Goal: Task Accomplishment & Management: Use online tool/utility

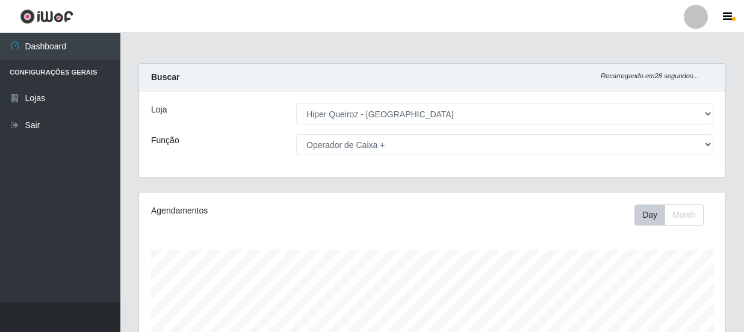
select select "513"
select select "72"
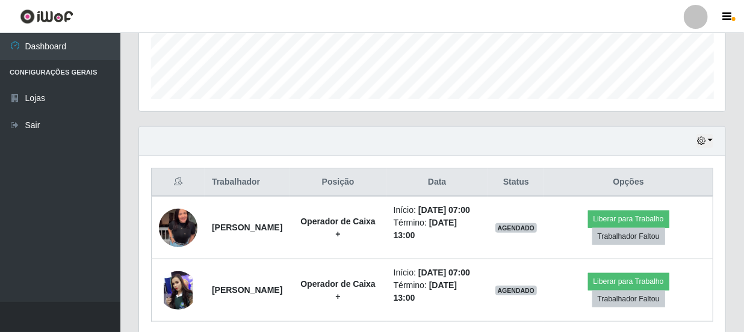
scroll to position [328, 0]
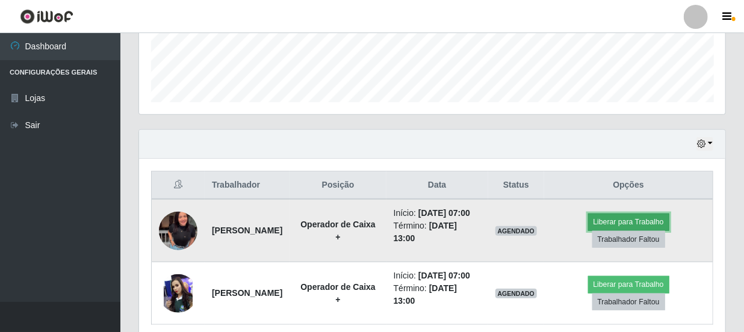
click at [640, 226] on button "Liberar para Trabalho" at bounding box center [628, 222] width 81 height 17
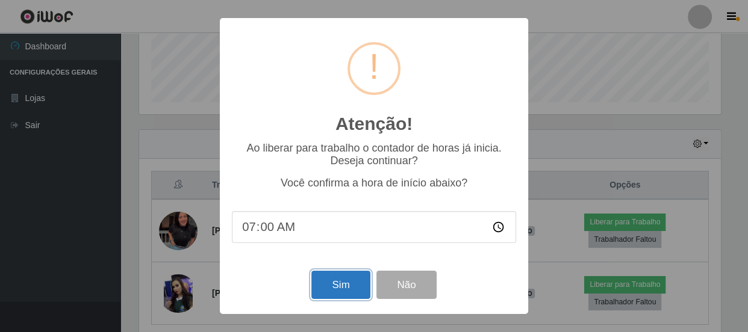
click at [341, 284] on button "Sim" at bounding box center [340, 285] width 58 height 28
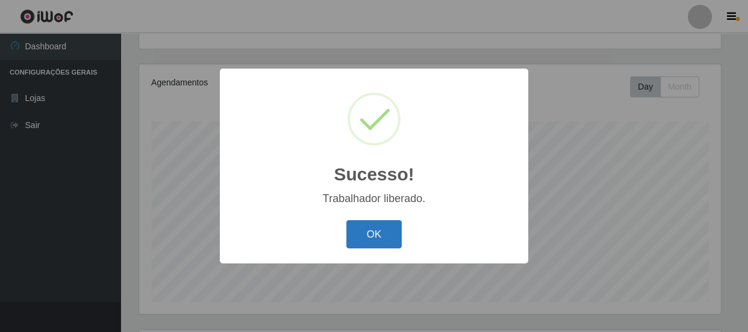
click at [397, 229] on button "OK" at bounding box center [374, 234] width 56 height 28
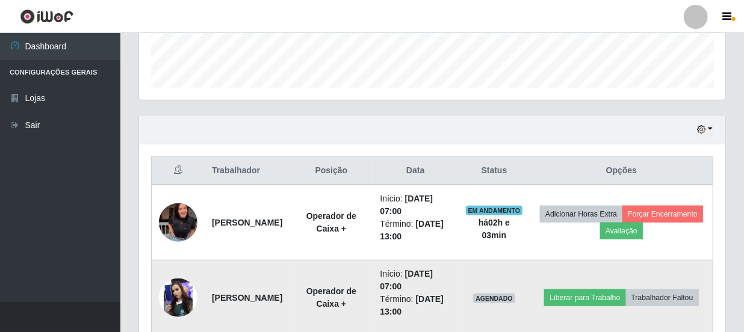
scroll to position [402, 0]
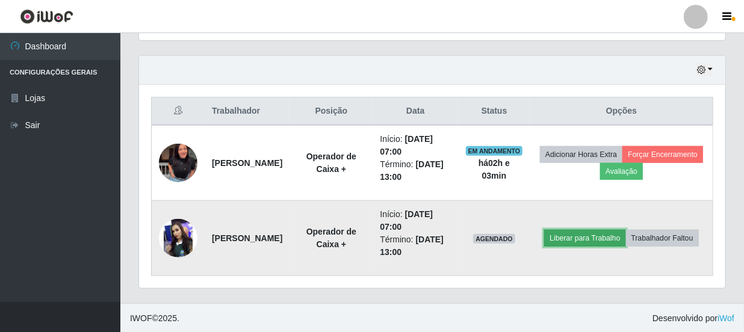
click at [625, 230] on button "Liberar para Trabalho" at bounding box center [584, 238] width 81 height 17
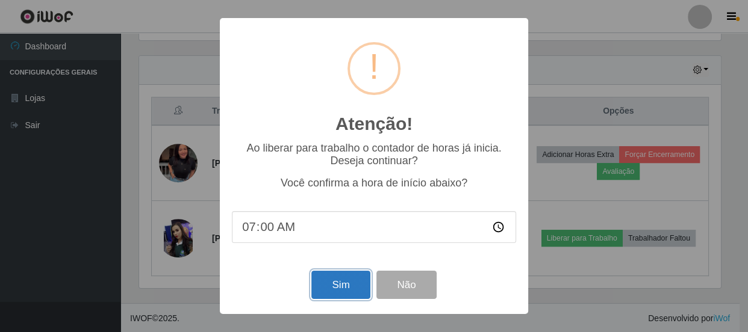
click at [339, 286] on button "Sim" at bounding box center [340, 285] width 58 height 28
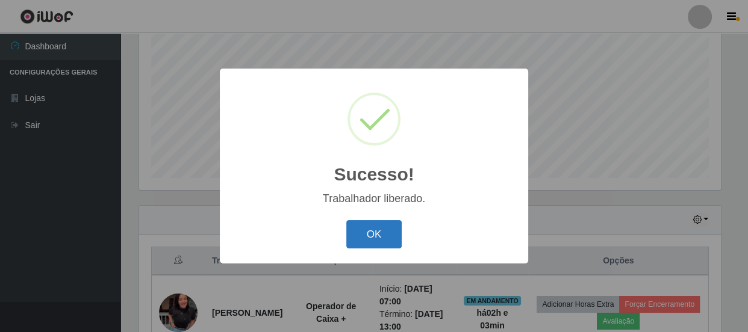
click at [393, 236] on button "OK" at bounding box center [374, 234] width 56 height 28
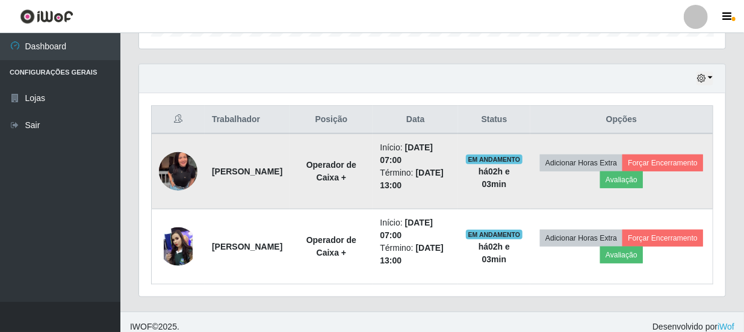
scroll to position [402, 0]
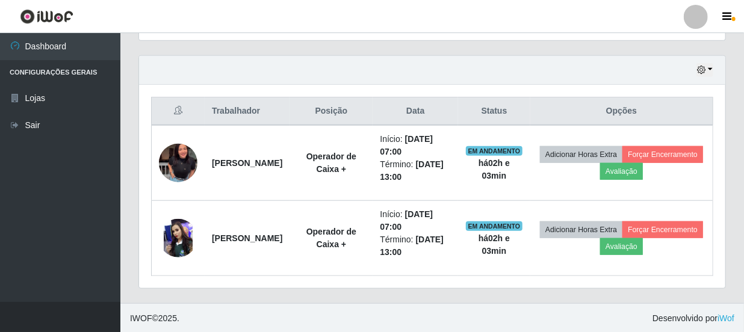
click at [717, 72] on div "Hoje 1 dia 3 dias 1 Semana Não encerrados" at bounding box center [432, 70] width 587 height 29
click at [711, 72] on button "button" at bounding box center [705, 70] width 17 height 14
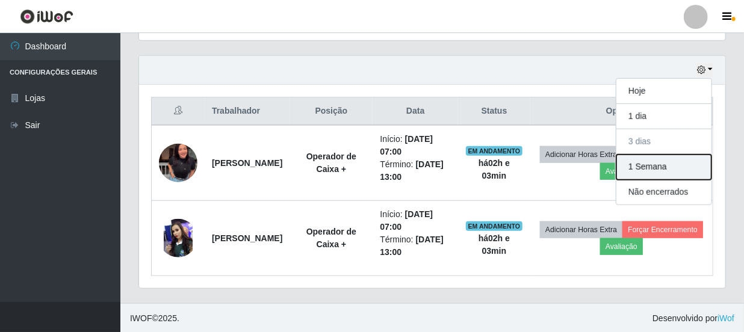
click at [664, 170] on button "1 Semana" at bounding box center [664, 167] width 95 height 25
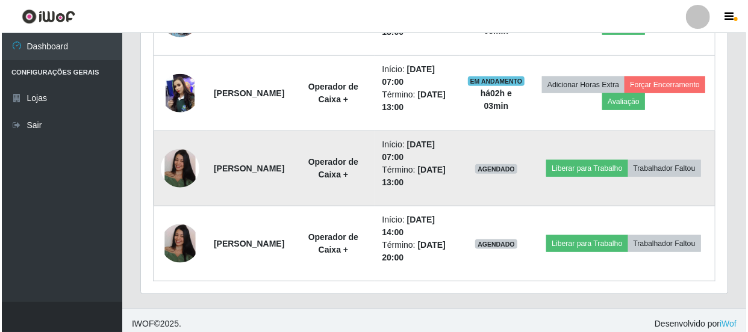
scroll to position [553, 0]
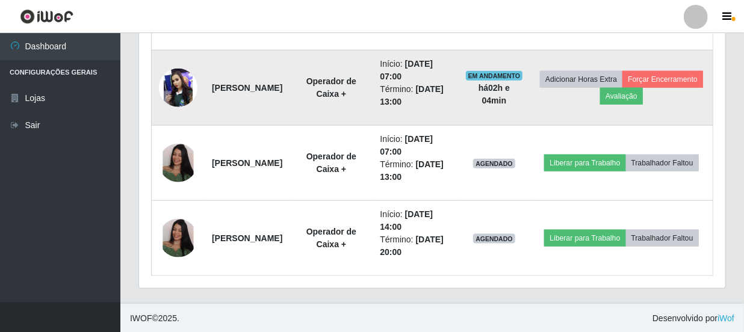
click at [169, 90] on img at bounding box center [178, 88] width 39 height 39
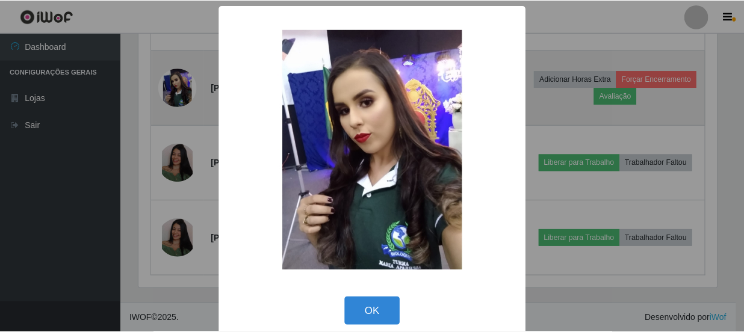
scroll to position [250, 581]
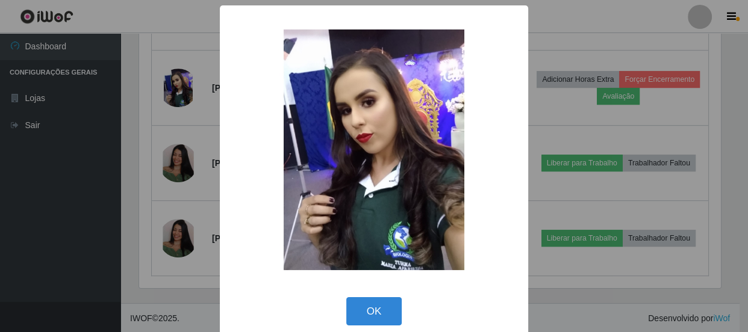
click at [602, 42] on div "× OK Cancel" at bounding box center [374, 166] width 748 height 332
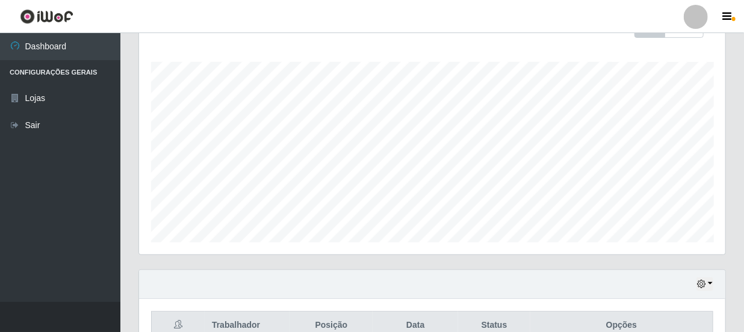
scroll to position [5, 0]
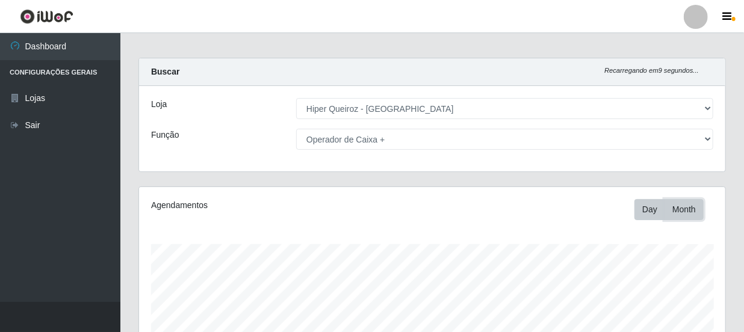
click at [685, 211] on button "Month" at bounding box center [684, 209] width 39 height 21
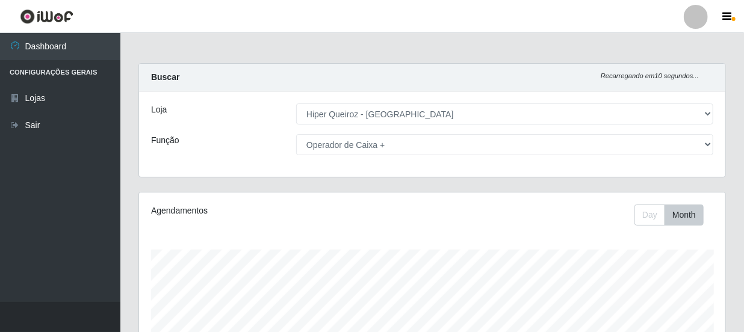
click at [155, 179] on div "Carregando... Buscar Recarregando em 10 segundos... Loja [Selecione...] Hiper Q…" at bounding box center [432, 127] width 606 height 129
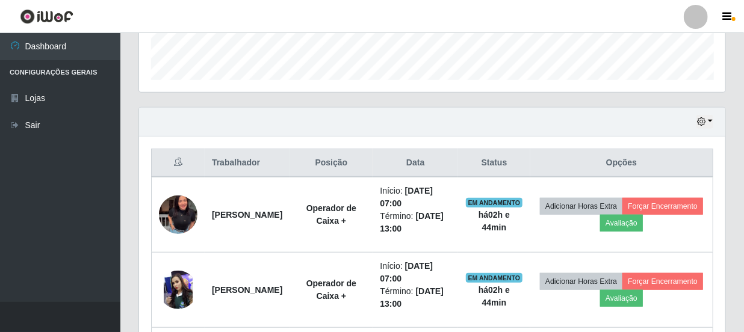
scroll to position [334, 0]
